Goal: Find specific page/section: Find specific page/section

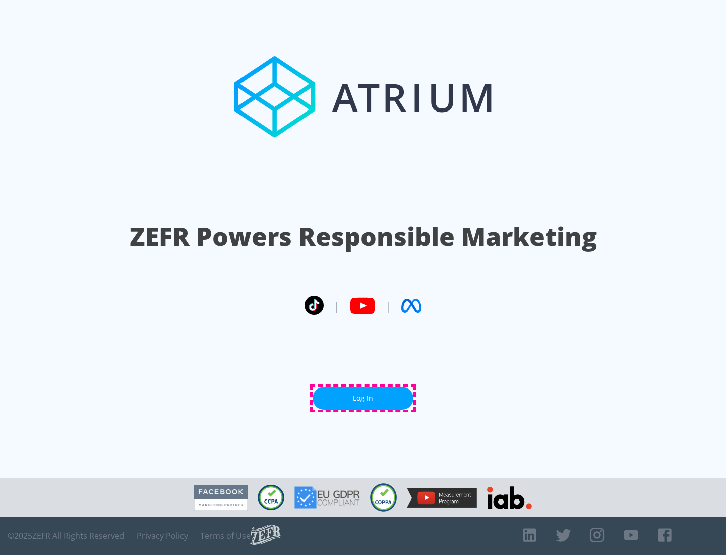
click at [363, 398] on link "Log In" at bounding box center [363, 398] width 101 height 23
